Goal: Task Accomplishment & Management: Complete application form

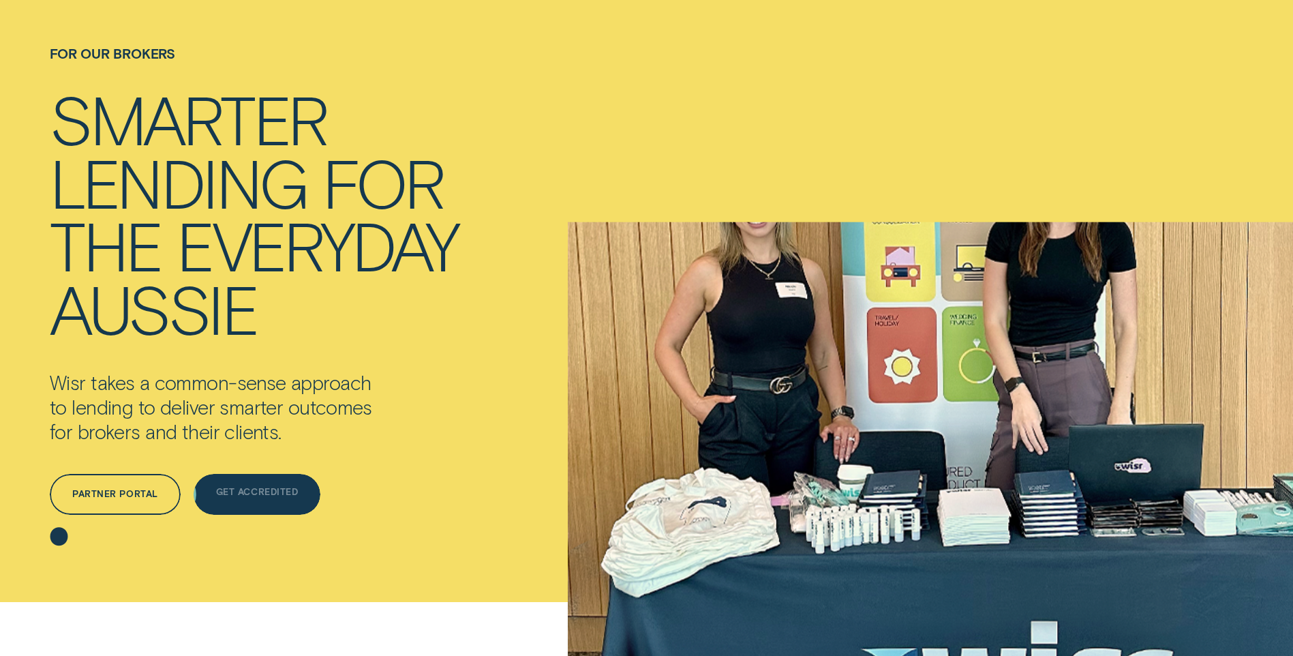
scroll to position [205, 0]
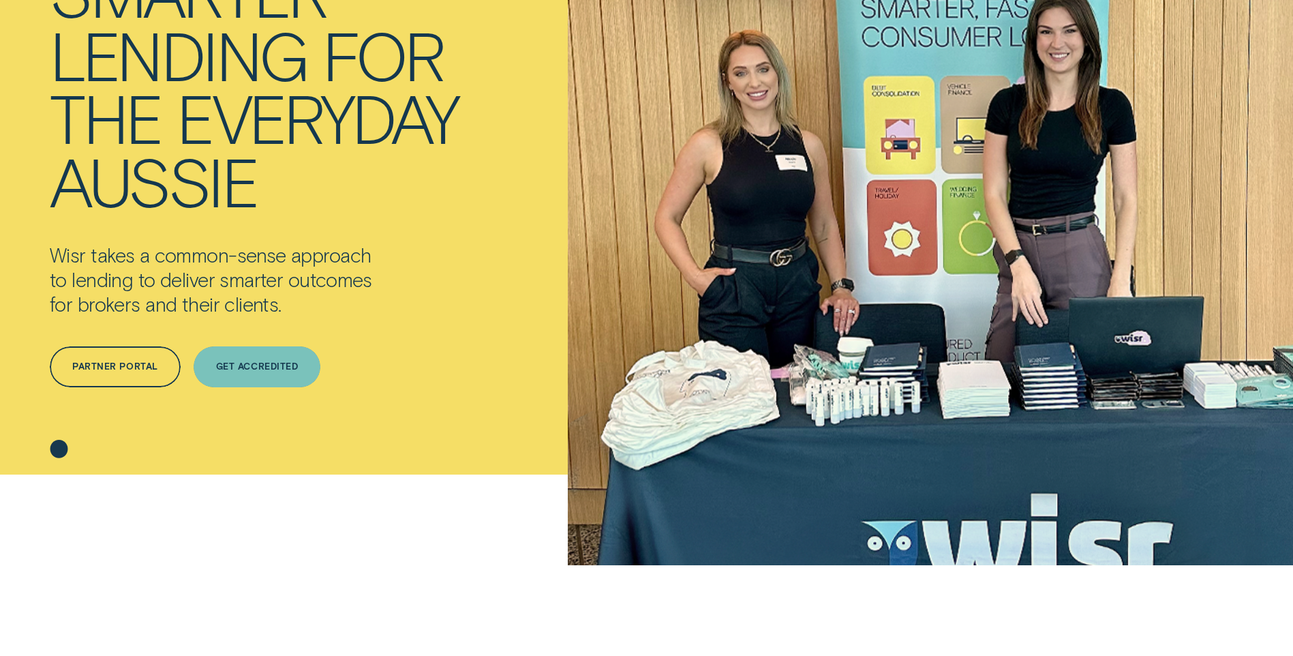
click at [254, 377] on div "Get Accredited" at bounding box center [257, 366] width 127 height 41
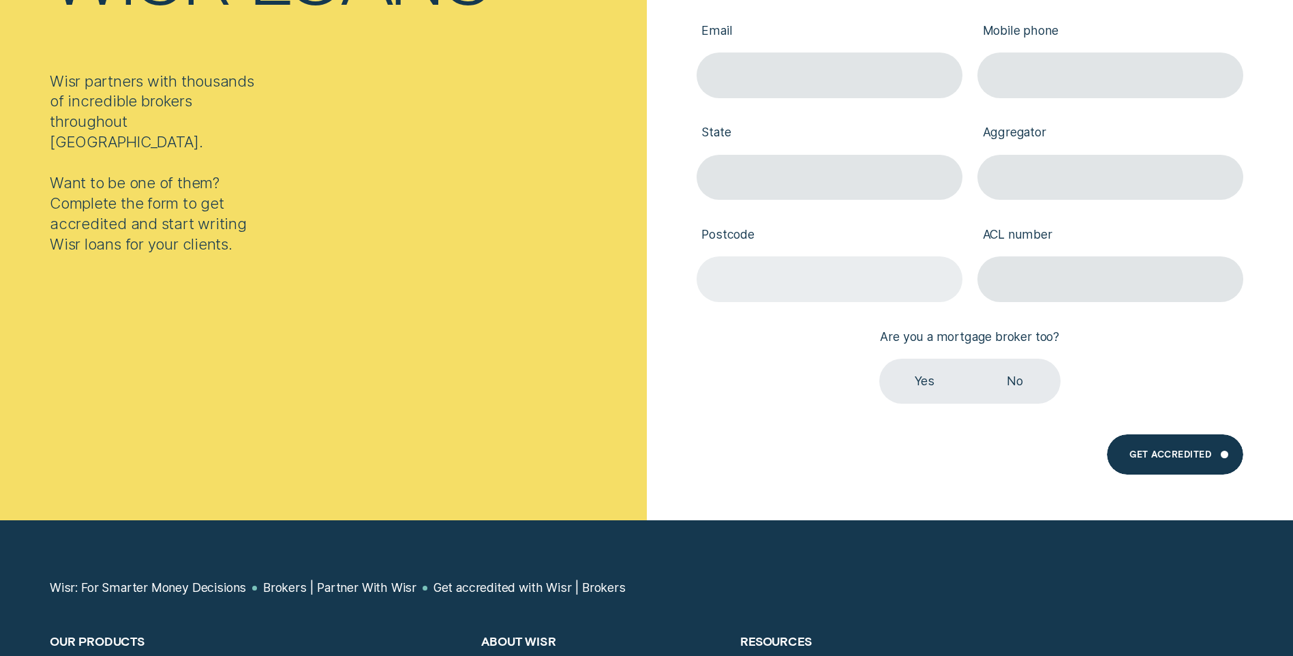
scroll to position [409, 0]
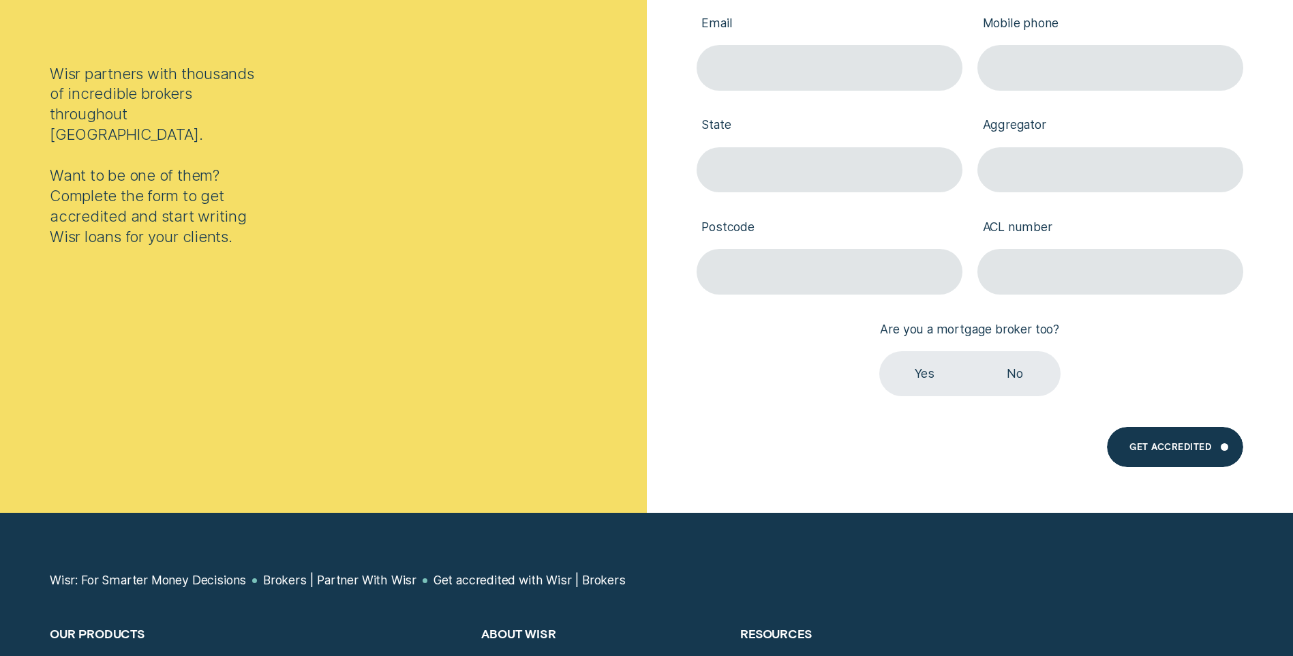
click at [1044, 373] on label "No" at bounding box center [1015, 373] width 91 height 45
click at [970, 351] on input "No" at bounding box center [970, 351] width 0 height 0
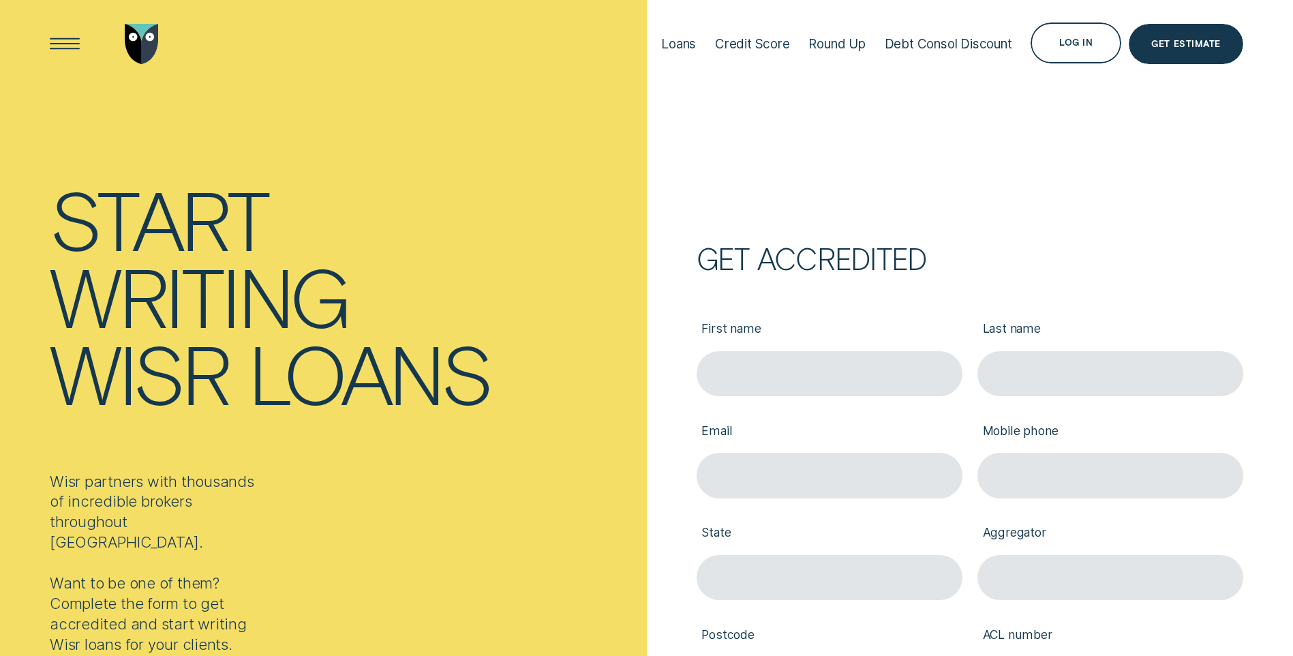
scroll to position [0, 0]
